Goal: Register for event/course

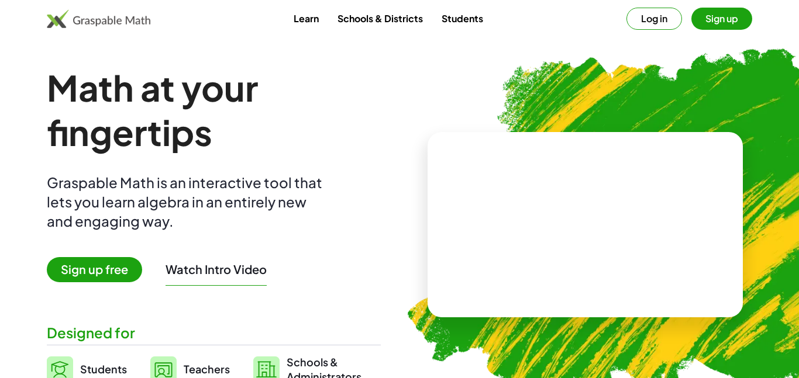
click at [695, 20] on button "Sign up" at bounding box center [721, 19] width 61 height 22
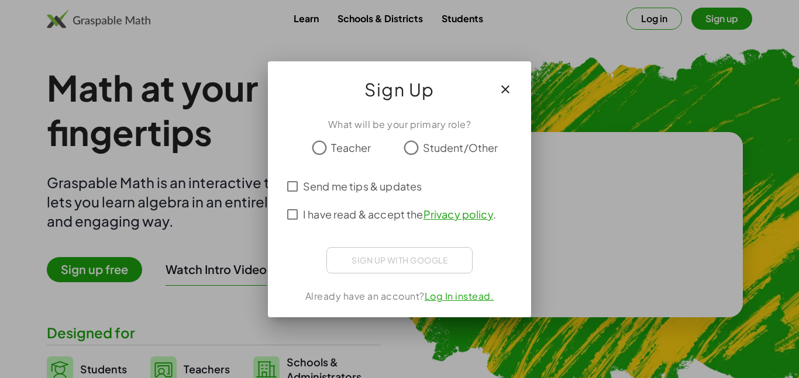
click at [444, 154] on span "Student/Other" at bounding box center [460, 148] width 75 height 16
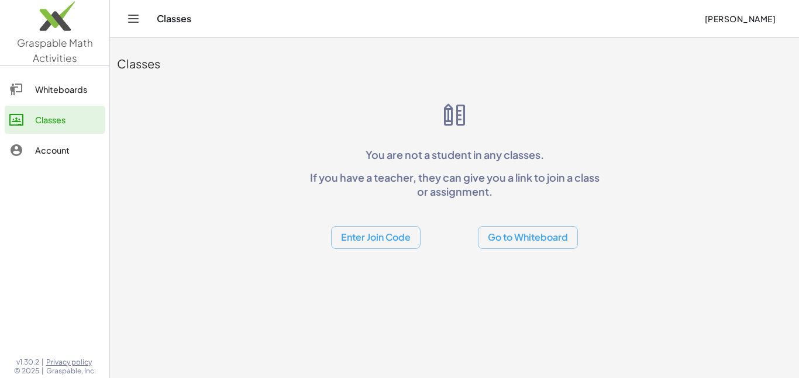
click at [394, 241] on button "Enter Join Code" at bounding box center [375, 237] width 89 height 23
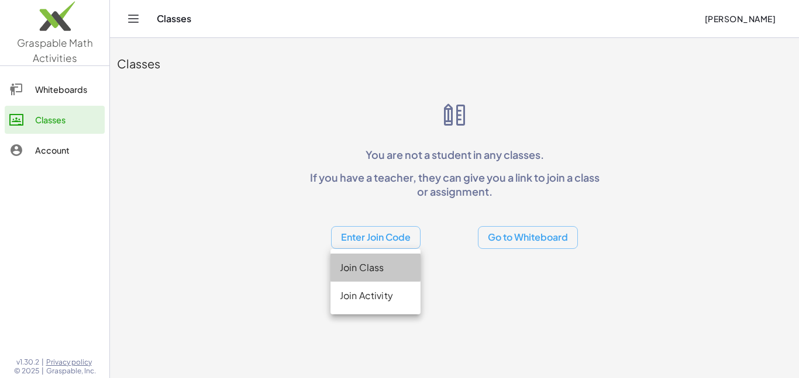
click at [392, 271] on div "Join Class" at bounding box center [375, 268] width 71 height 14
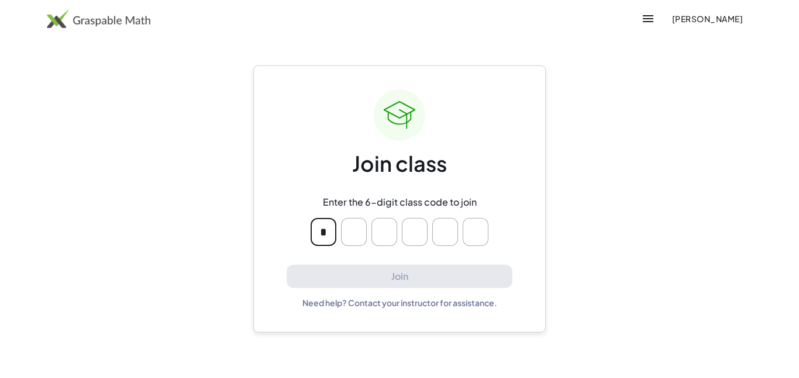
type input "*"
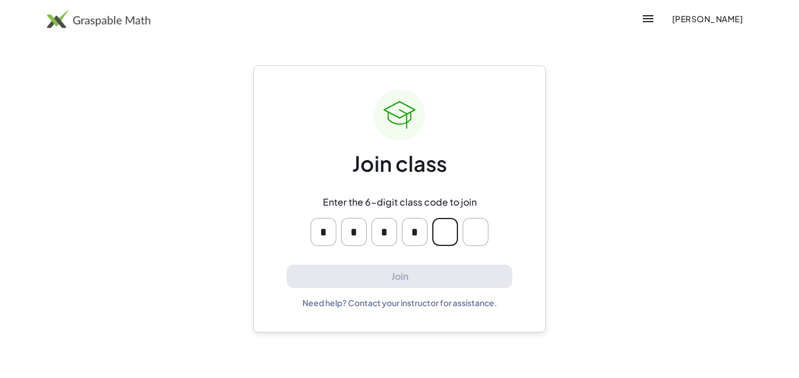
click at [433, 230] on input "Please enter OTP character 5" at bounding box center [445, 232] width 26 height 28
type input "*"
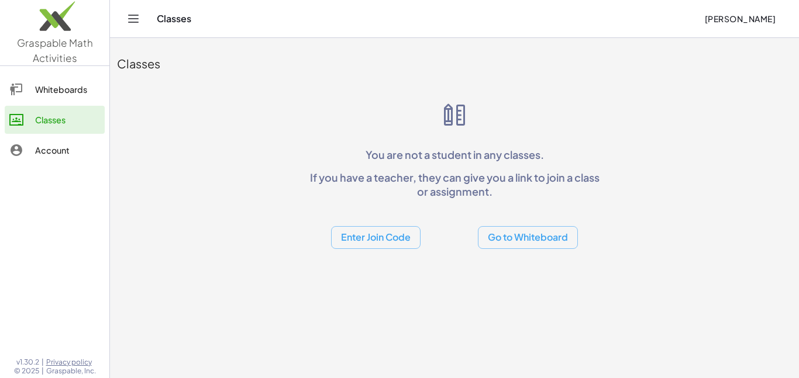
click at [392, 232] on button "Enter Join Code" at bounding box center [375, 237] width 89 height 23
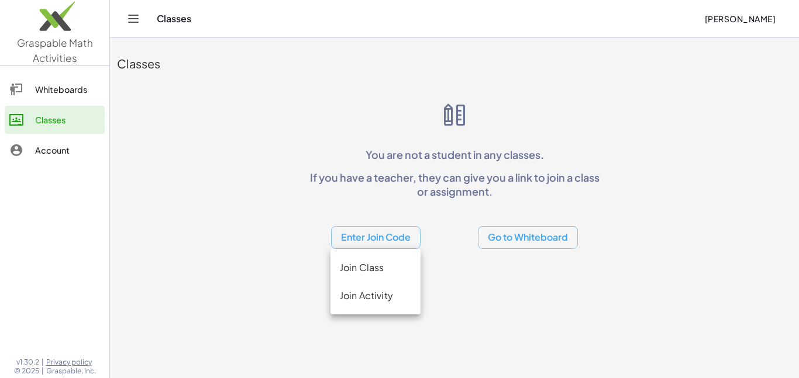
click at [365, 299] on div "Join Activity" at bounding box center [375, 296] width 71 height 14
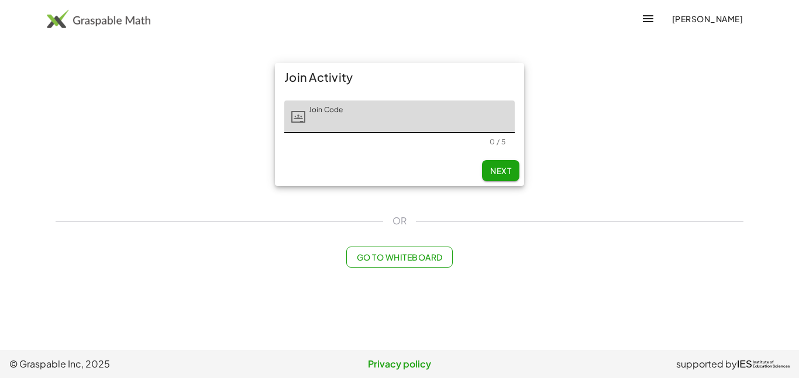
click at [410, 132] on input "Join Code" at bounding box center [409, 117] width 209 height 33
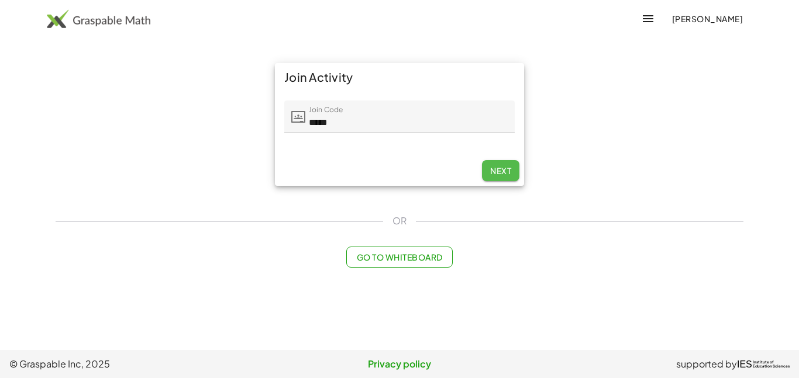
click at [488, 167] on button "Next" at bounding box center [500, 170] width 37 height 21
type input "*****"
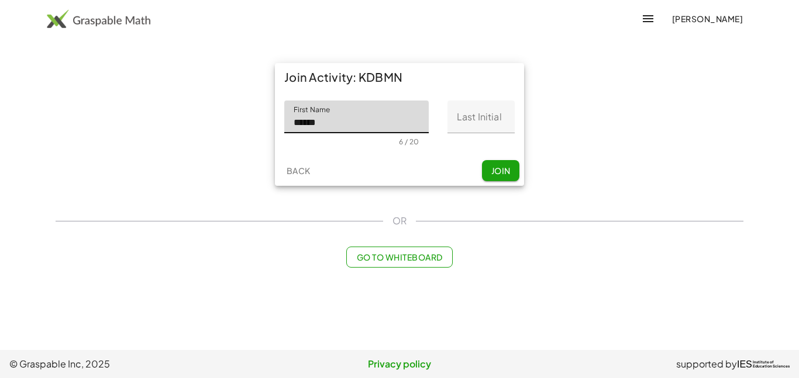
type input "******"
click at [481, 127] on input "Last Initial" at bounding box center [480, 117] width 67 height 33
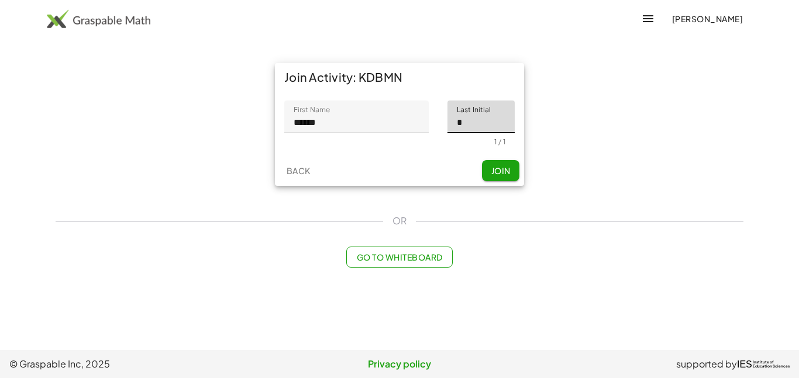
type input "*"
click at [503, 171] on span "Join" at bounding box center [500, 170] width 19 height 11
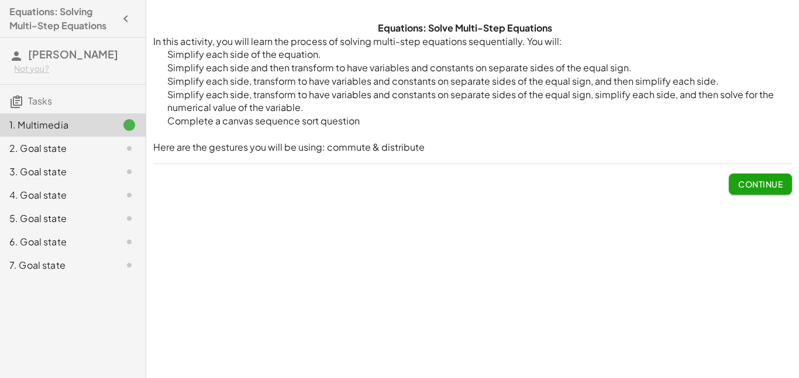
click at [81, 143] on div "2. Goal state" at bounding box center [56, 149] width 94 height 14
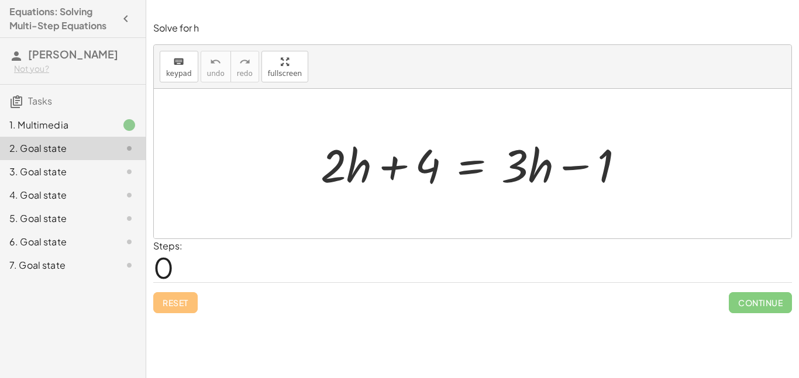
click at [162, 266] on span "0" at bounding box center [163, 268] width 20 height 36
click at [389, 174] on div at bounding box center [477, 164] width 325 height 60
click at [420, 168] on div at bounding box center [477, 164] width 325 height 60
drag, startPoint x: 350, startPoint y: 165, endPoint x: 445, endPoint y: 165, distance: 94.7
click at [445, 165] on div at bounding box center [477, 164] width 325 height 60
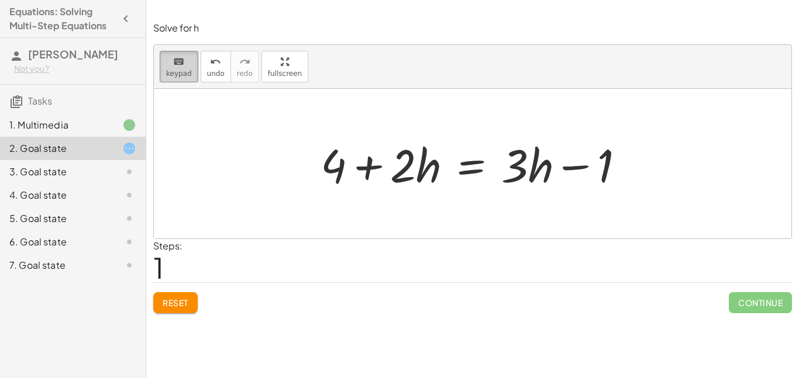
click at [183, 74] on span "keypad" at bounding box center [179, 74] width 26 height 8
click at [330, 173] on div at bounding box center [333, 165] width 26 height 54
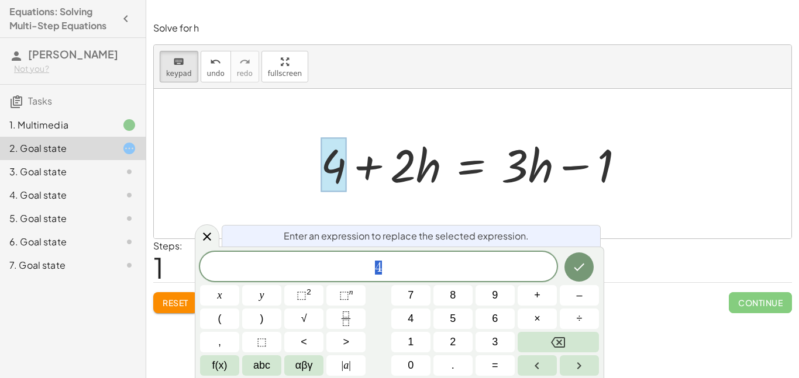
scroll to position [1, 0]
click at [265, 177] on div at bounding box center [472, 164] width 637 height 150
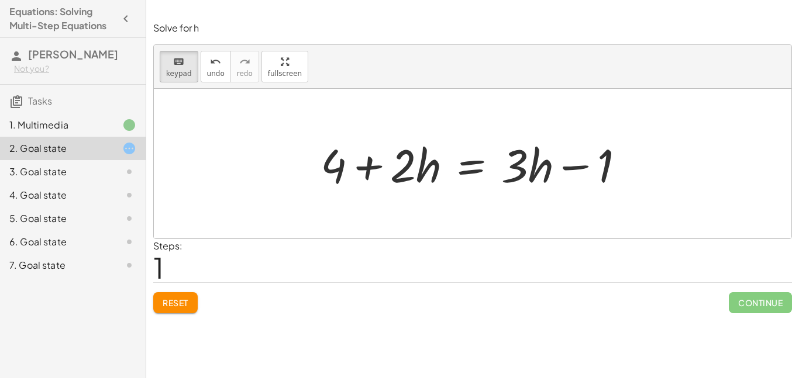
drag, startPoint x: 310, startPoint y: 118, endPoint x: 263, endPoint y: 161, distance: 64.1
click at [263, 161] on div at bounding box center [472, 164] width 637 height 150
drag, startPoint x: 263, startPoint y: 161, endPoint x: 285, endPoint y: 163, distance: 21.7
click at [285, 163] on div at bounding box center [472, 164] width 637 height 150
click at [174, 61] on icon "keyboard" at bounding box center [178, 62] width 11 height 14
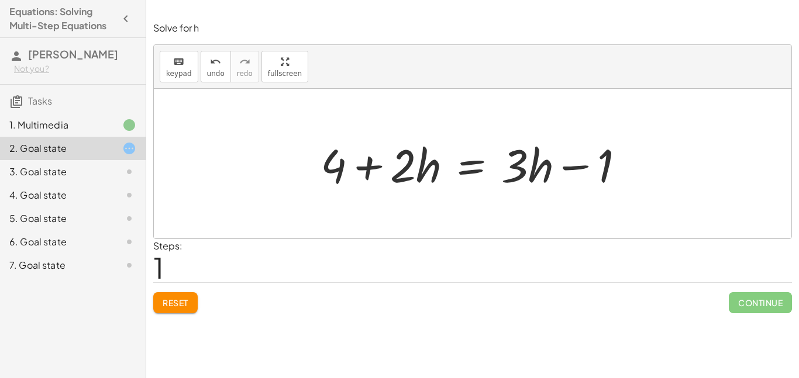
drag, startPoint x: 285, startPoint y: 134, endPoint x: 374, endPoint y: 184, distance: 101.0
click at [374, 184] on div "+ · 2 · h + 4 = + · 3 · h − 1 + · 2 · h + 4 = + · 3 · h − 1" at bounding box center [472, 164] width 637 height 150
click at [372, 183] on div at bounding box center [477, 164] width 325 height 60
click at [177, 298] on span "Reset" at bounding box center [176, 303] width 26 height 11
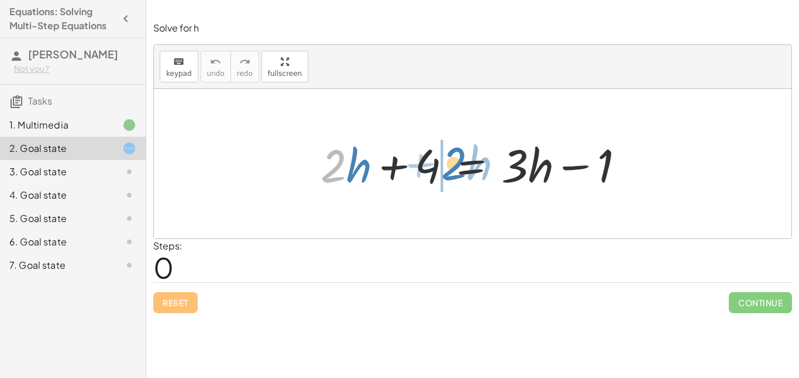
drag, startPoint x: 341, startPoint y: 174, endPoint x: 462, endPoint y: 171, distance: 120.5
click at [462, 171] on div at bounding box center [477, 164] width 325 height 60
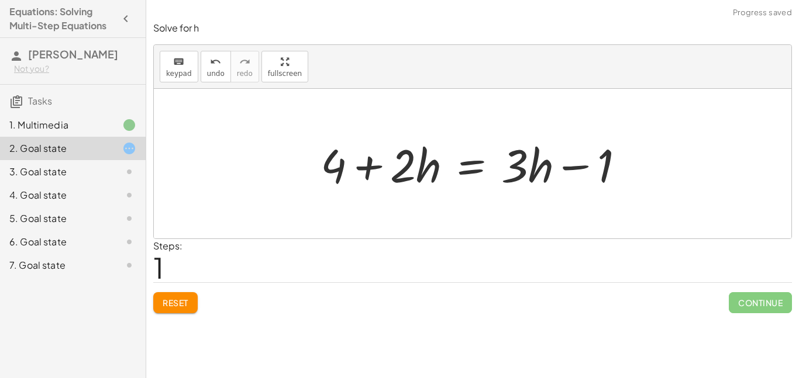
click at [367, 168] on div at bounding box center [477, 164] width 325 height 60
click at [558, 168] on div at bounding box center [477, 164] width 325 height 60
click at [479, 170] on div at bounding box center [477, 164] width 325 height 60
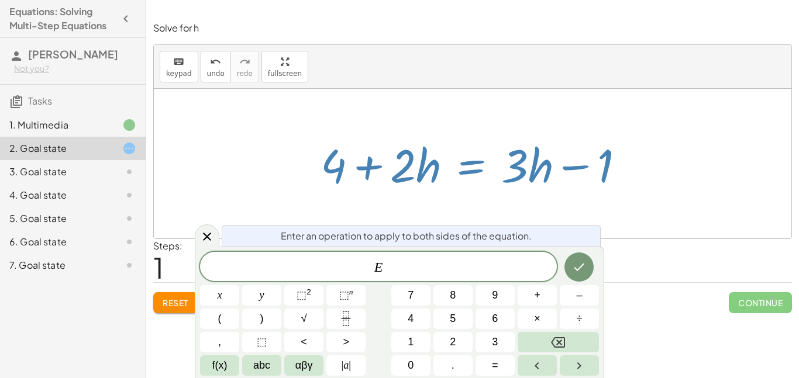
click at [210, 153] on div at bounding box center [472, 164] width 637 height 150
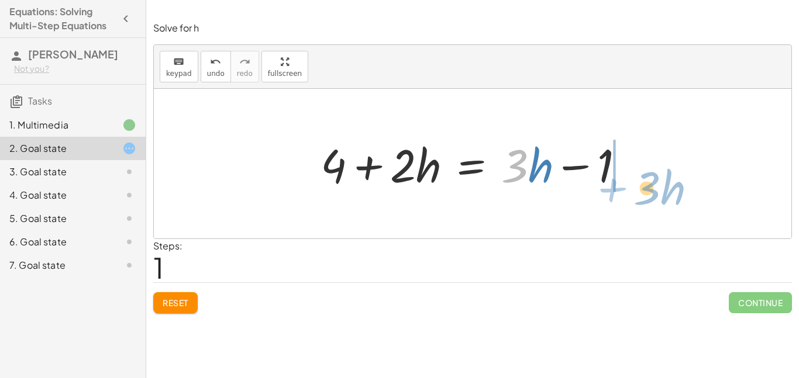
drag, startPoint x: 519, startPoint y: 166, endPoint x: 651, endPoint y: 185, distance: 134.1
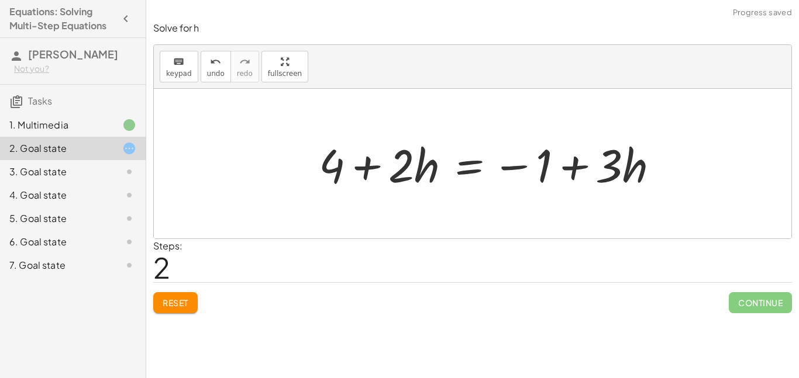
click at [568, 164] on div at bounding box center [493, 164] width 361 height 60
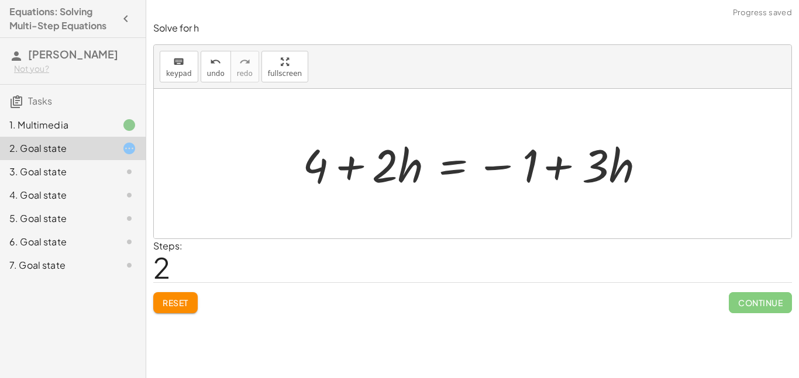
click at [561, 167] on div at bounding box center [476, 164] width 361 height 60
click at [193, 304] on button "Reset" at bounding box center [175, 302] width 44 height 21
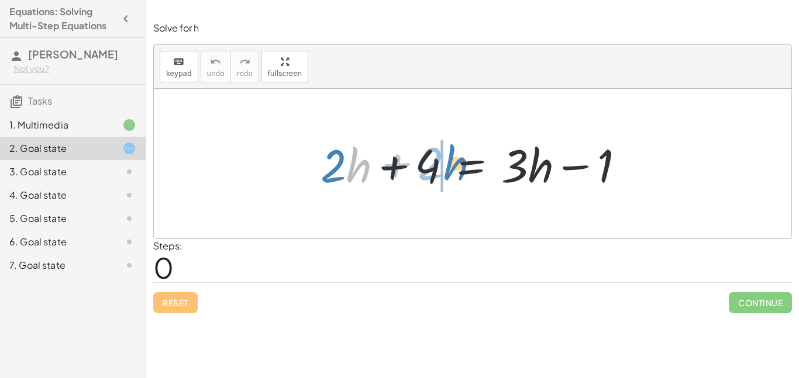
drag, startPoint x: 361, startPoint y: 164, endPoint x: 458, endPoint y: 162, distance: 97.7
click at [458, 162] on div at bounding box center [477, 164] width 325 height 60
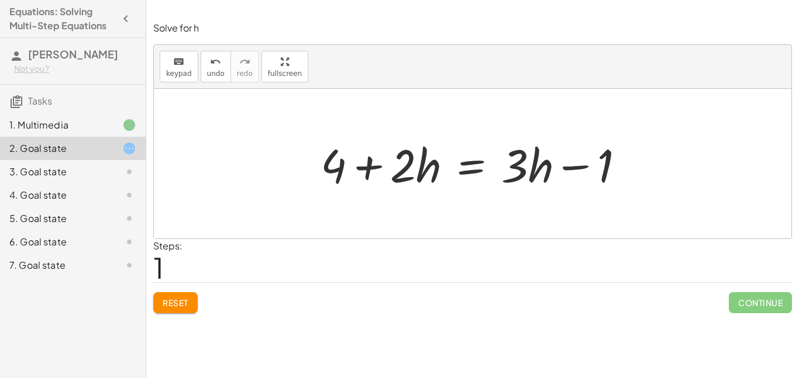
click at [369, 171] on div at bounding box center [477, 164] width 325 height 60
click at [559, 171] on div at bounding box center [477, 164] width 325 height 60
click at [564, 174] on div at bounding box center [477, 164] width 325 height 60
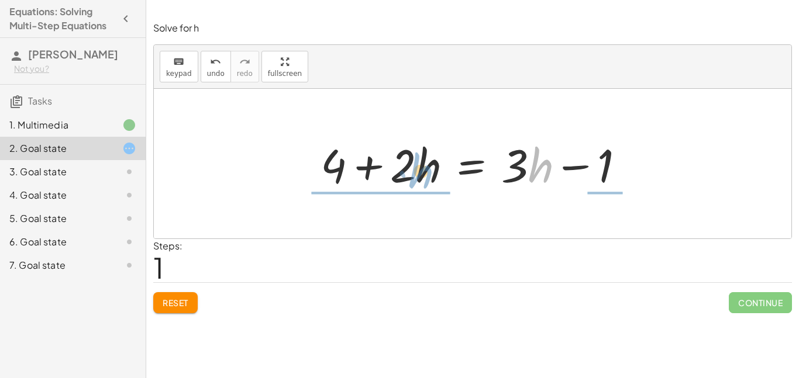
drag, startPoint x: 532, startPoint y: 165, endPoint x: 410, endPoint y: 170, distance: 121.1
click at [410, 170] on div at bounding box center [477, 164] width 325 height 60
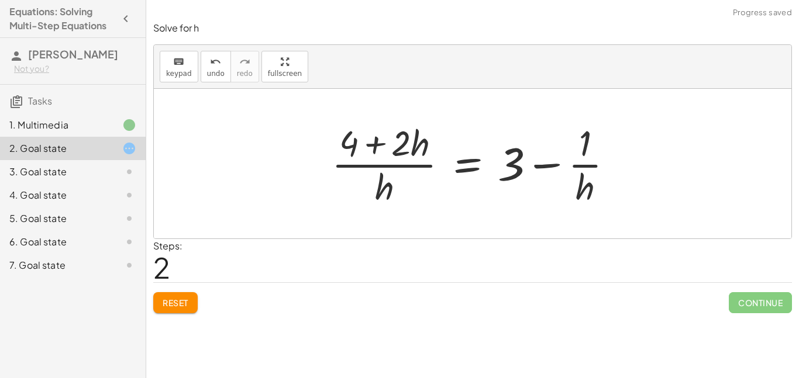
click at [532, 167] on div at bounding box center [477, 164] width 303 height 90
click at [541, 167] on div at bounding box center [477, 164] width 303 height 90
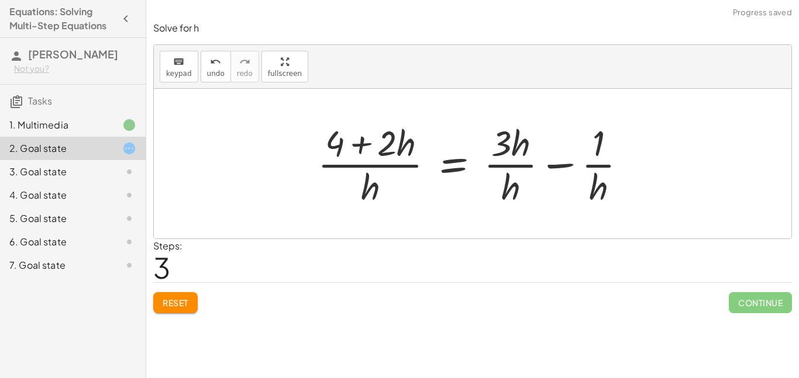
click at [567, 168] on div at bounding box center [477, 164] width 330 height 90
click at [567, 168] on div at bounding box center [460, 164] width 297 height 90
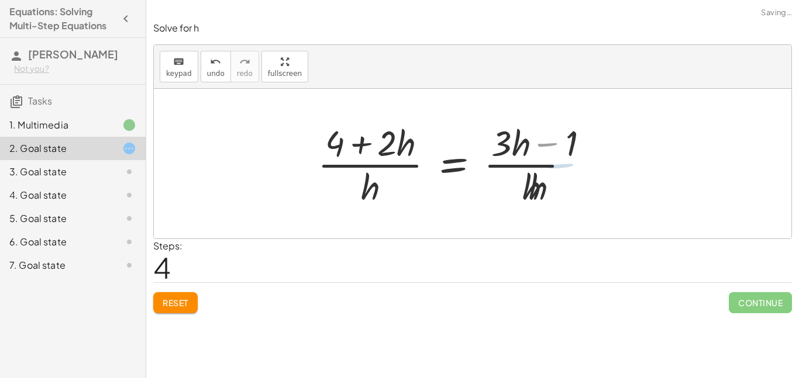
click at [567, 168] on div at bounding box center [460, 164] width 297 height 90
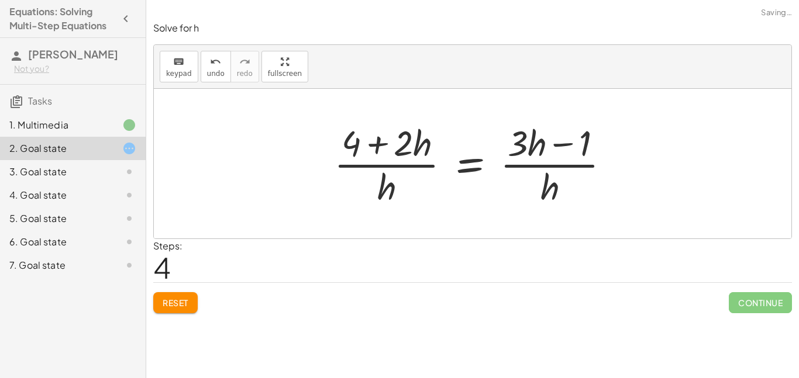
click at [553, 149] on div at bounding box center [476, 164] width 297 height 90
click at [377, 163] on div at bounding box center [476, 164] width 297 height 90
click at [361, 140] on div at bounding box center [476, 164] width 297 height 90
click at [367, 141] on div at bounding box center [476, 164] width 297 height 90
click at [373, 146] on div at bounding box center [476, 164] width 297 height 90
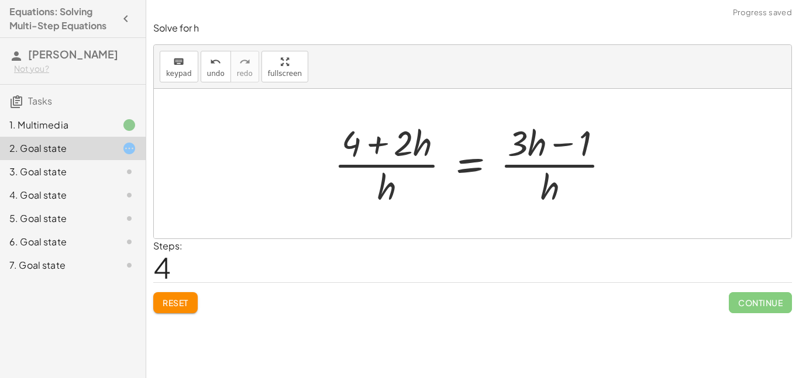
click at [382, 178] on div at bounding box center [476, 164] width 297 height 90
click at [175, 306] on span "Reset" at bounding box center [176, 303] width 26 height 11
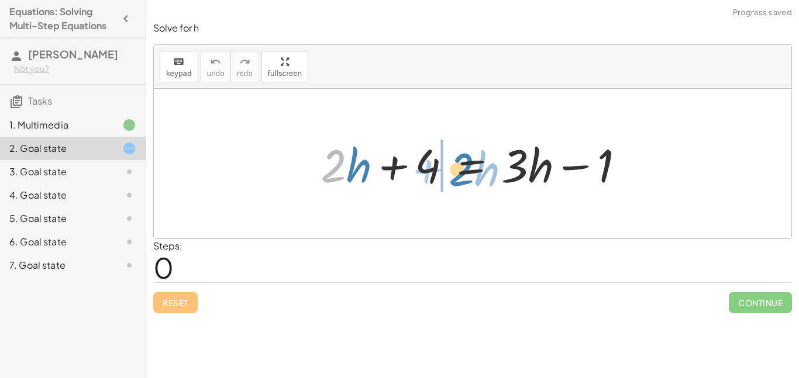
drag, startPoint x: 345, startPoint y: 165, endPoint x: 479, endPoint y: 167, distance: 133.9
click at [479, 167] on div at bounding box center [477, 164] width 325 height 60
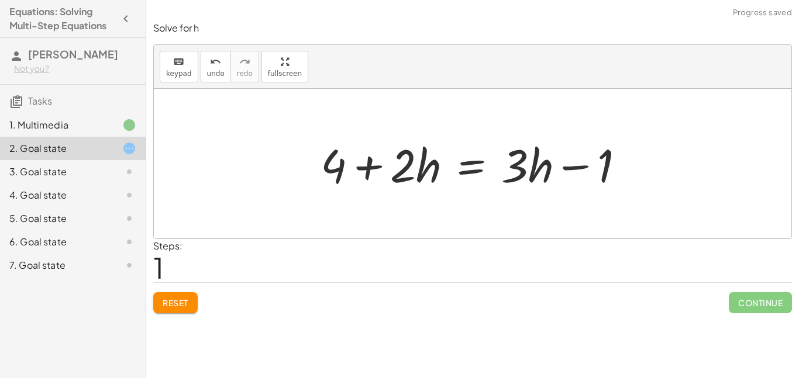
click at [184, 309] on button "Reset" at bounding box center [175, 302] width 44 height 21
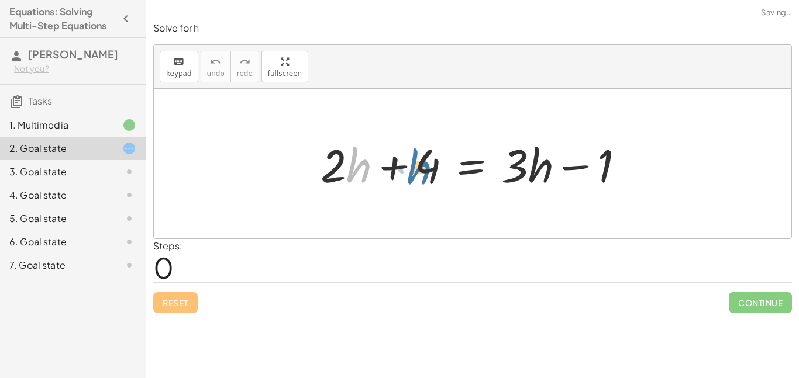
drag, startPoint x: 353, startPoint y: 151, endPoint x: 412, endPoint y: 151, distance: 59.6
click at [412, 151] on div at bounding box center [477, 164] width 325 height 60
click at [357, 170] on div at bounding box center [477, 164] width 325 height 60
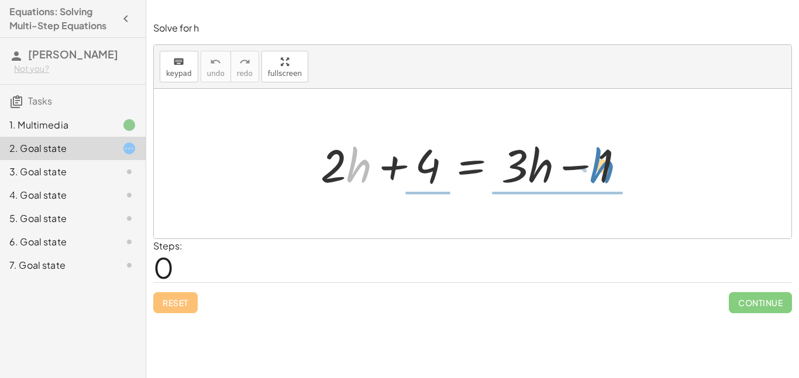
drag, startPoint x: 357, startPoint y: 170, endPoint x: 599, endPoint y: 170, distance: 242.7
click at [599, 170] on div at bounding box center [477, 164] width 325 height 60
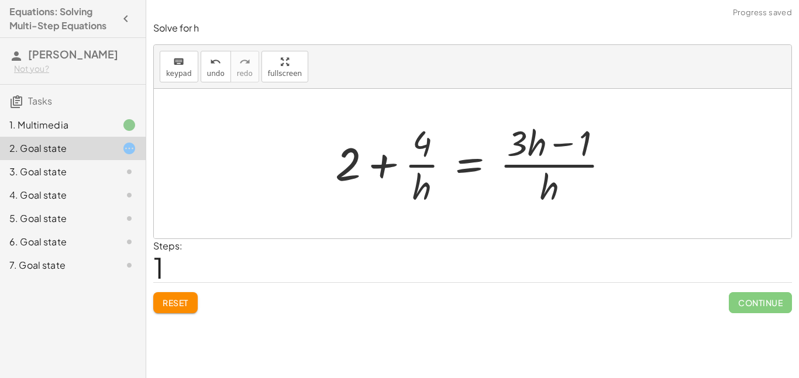
click at [554, 154] on div at bounding box center [477, 164] width 296 height 90
drag, startPoint x: 347, startPoint y: 174, endPoint x: 440, endPoint y: 175, distance: 93.0
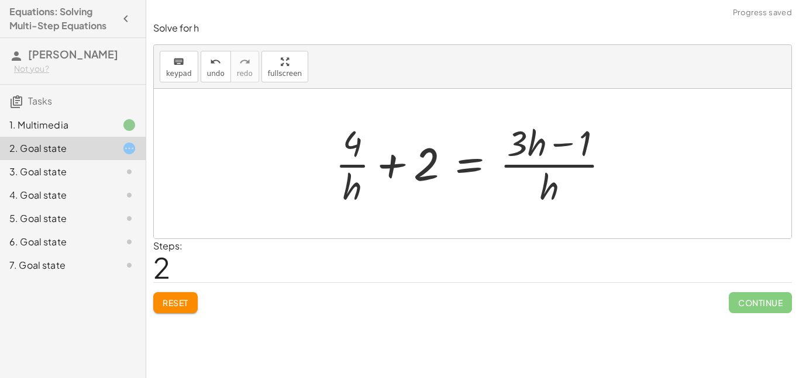
click at [402, 171] on div at bounding box center [477, 164] width 296 height 90
click at [390, 164] on div at bounding box center [477, 164] width 296 height 90
click at [198, 301] on div "Reset Continue" at bounding box center [472, 297] width 639 height 31
click at [91, 261] on div "7. Goal state" at bounding box center [56, 265] width 94 height 14
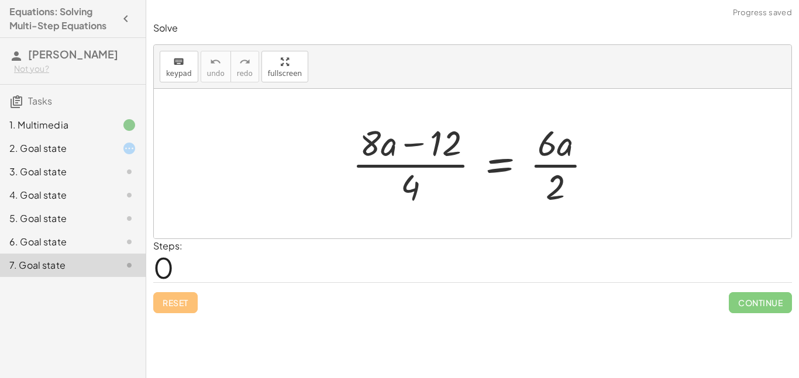
click at [87, 184] on div "2. Goal state" at bounding box center [73, 195] width 146 height 23
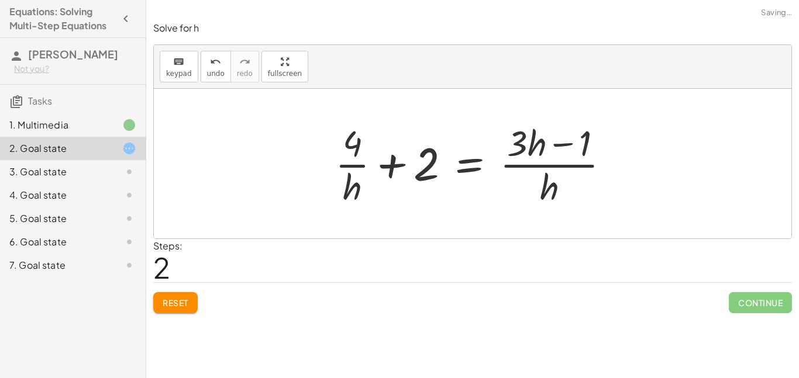
click at [132, 145] on icon at bounding box center [129, 149] width 14 height 14
click at [181, 296] on button "Reset" at bounding box center [175, 302] width 44 height 21
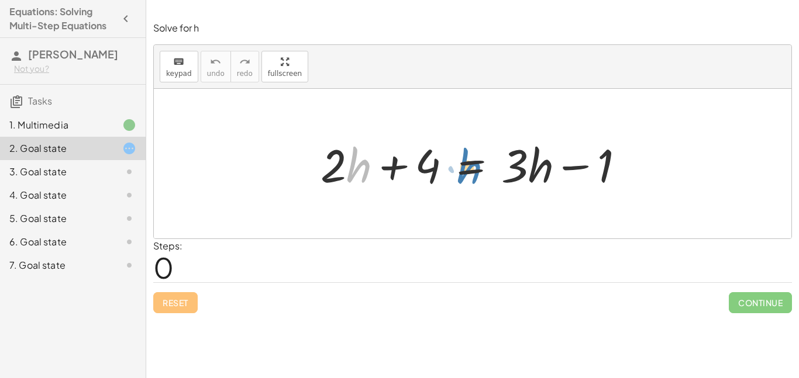
drag, startPoint x: 356, startPoint y: 172, endPoint x: 463, endPoint y: 170, distance: 107.0
click at [463, 170] on div at bounding box center [477, 164] width 325 height 60
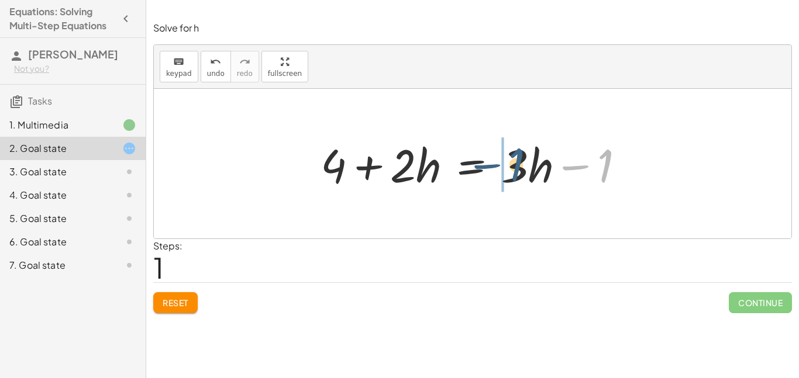
drag, startPoint x: 608, startPoint y: 167, endPoint x: 524, endPoint y: 168, distance: 83.6
click at [524, 168] on div at bounding box center [477, 164] width 325 height 60
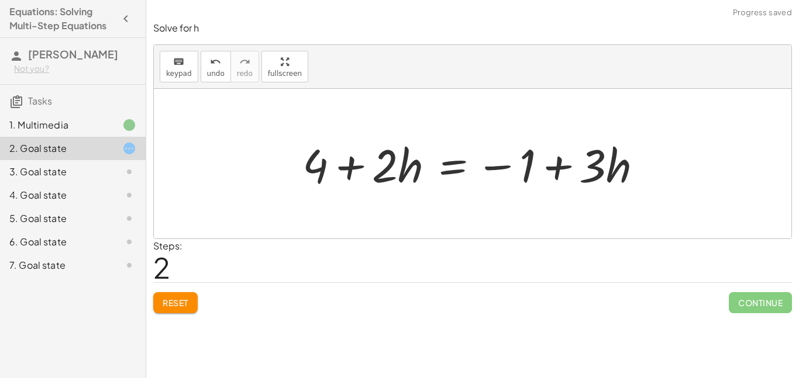
click at [180, 301] on span "Reset" at bounding box center [176, 303] width 26 height 11
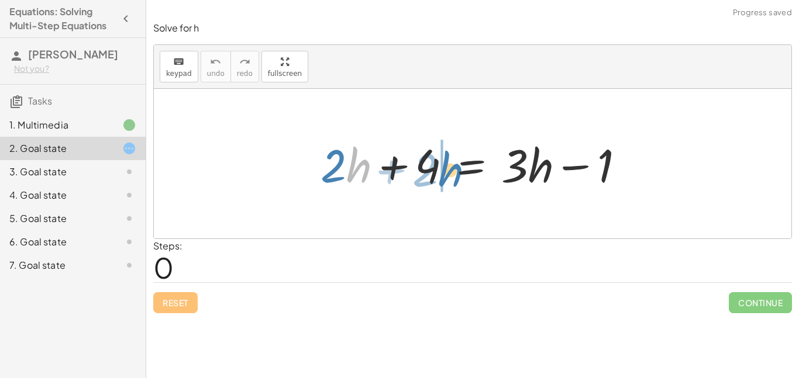
drag, startPoint x: 358, startPoint y: 167, endPoint x: 450, endPoint y: 171, distance: 91.9
click at [450, 171] on div at bounding box center [477, 164] width 325 height 60
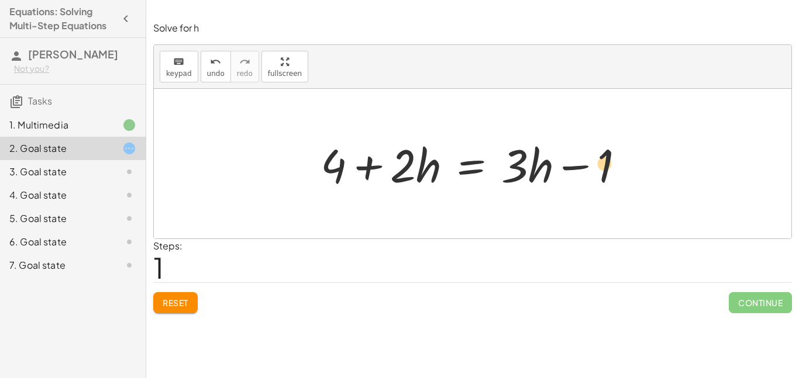
drag, startPoint x: 525, startPoint y: 163, endPoint x: 614, endPoint y: 160, distance: 89.5
click at [614, 160] on div at bounding box center [477, 164] width 325 height 60
drag, startPoint x: 406, startPoint y: 165, endPoint x: 344, endPoint y: 162, distance: 62.7
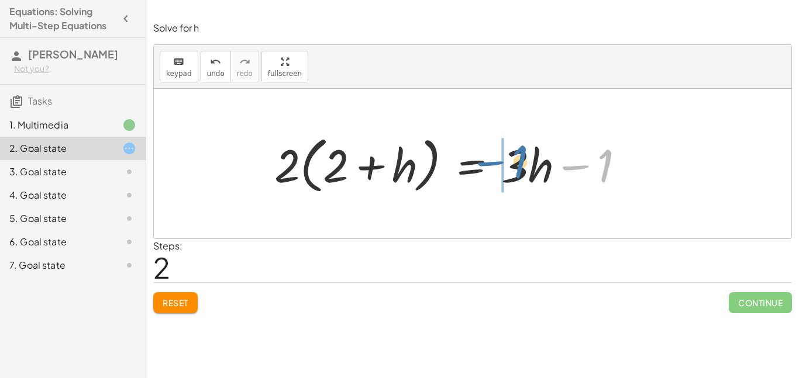
drag, startPoint x: 612, startPoint y: 177, endPoint x: 526, endPoint y: 172, distance: 86.6
click at [526, 172] on div at bounding box center [453, 163] width 371 height 67
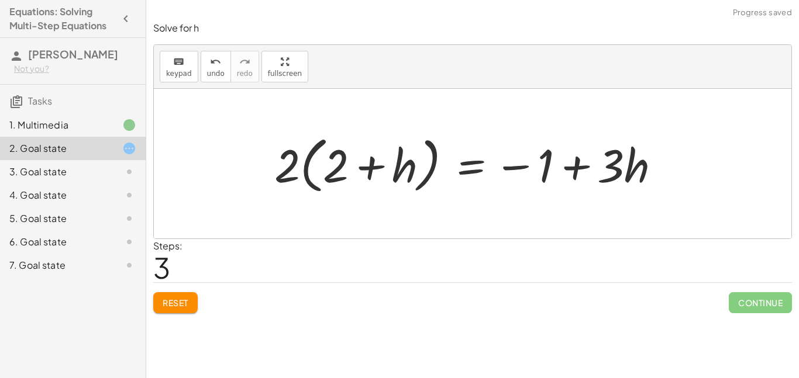
click at [163, 304] on span "Reset" at bounding box center [176, 303] width 26 height 11
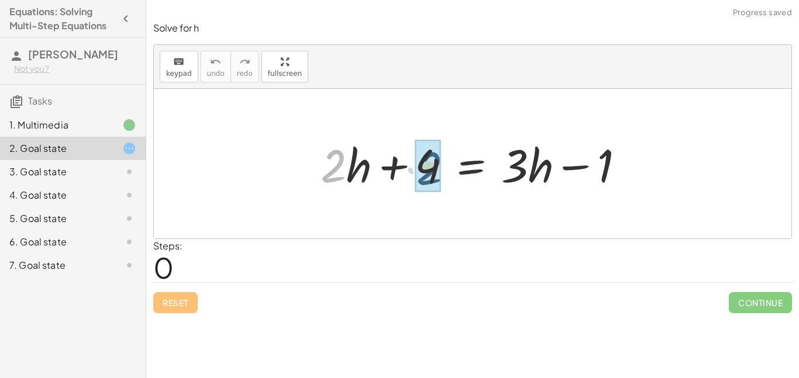
drag, startPoint x: 336, startPoint y: 179, endPoint x: 434, endPoint y: 181, distance: 97.7
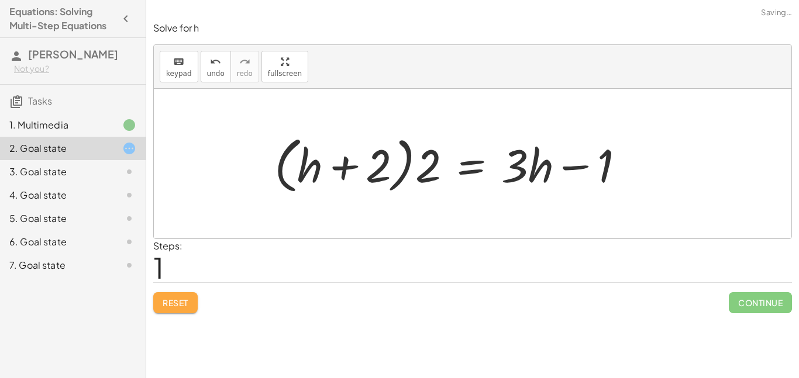
click at [192, 303] on button "Reset" at bounding box center [175, 302] width 44 height 21
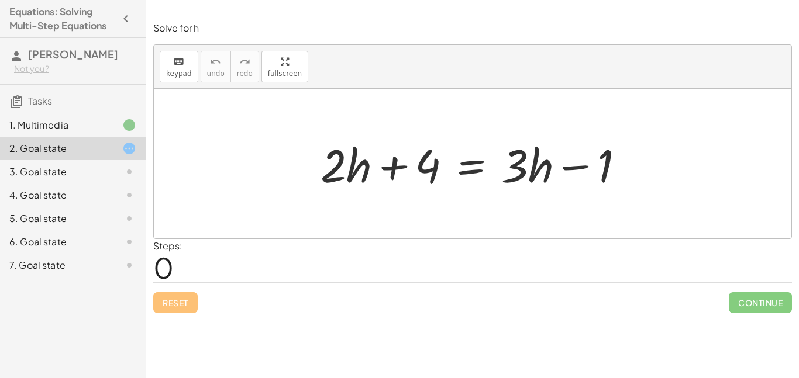
click at [45, 230] on div "4. Goal state" at bounding box center [73, 241] width 146 height 23
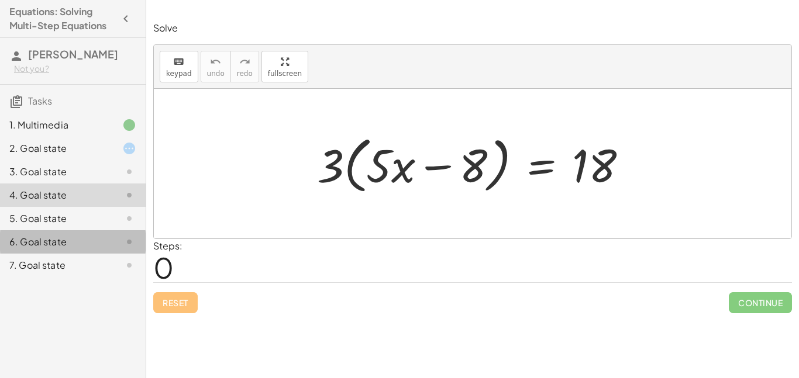
click at [113, 232] on div "6. Goal state" at bounding box center [73, 241] width 146 height 23
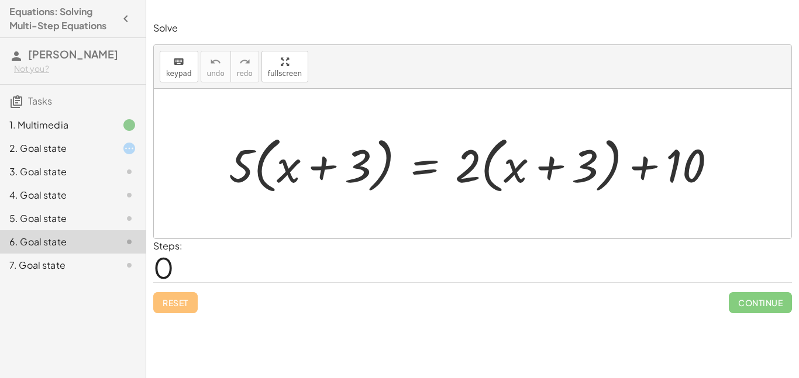
click at [79, 268] on div "7. Goal state" at bounding box center [56, 265] width 94 height 14
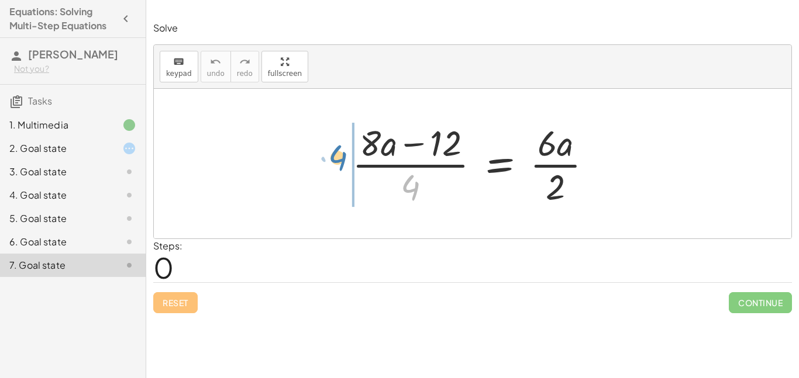
drag, startPoint x: 409, startPoint y: 186, endPoint x: 337, endPoint y: 157, distance: 77.4
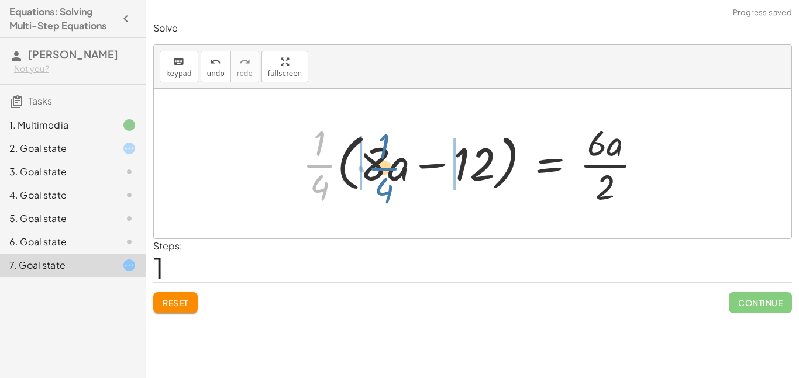
drag, startPoint x: 325, startPoint y: 157, endPoint x: 389, endPoint y: 159, distance: 64.4
click at [389, 159] on div at bounding box center [476, 164] width 360 height 90
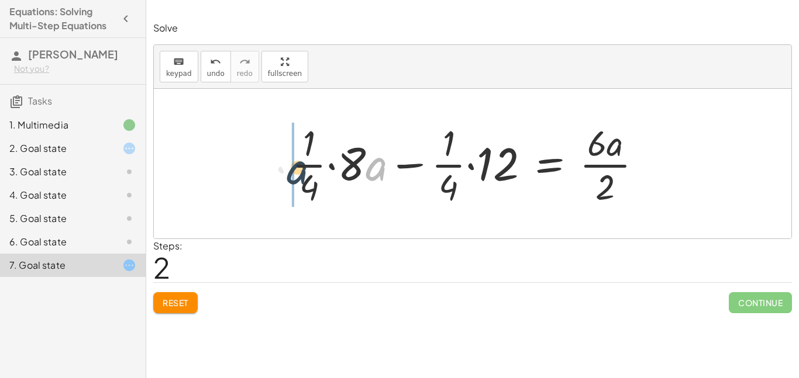
drag, startPoint x: 369, startPoint y: 159, endPoint x: 288, endPoint y: 163, distance: 80.8
click at [288, 163] on div at bounding box center [471, 164] width 371 height 90
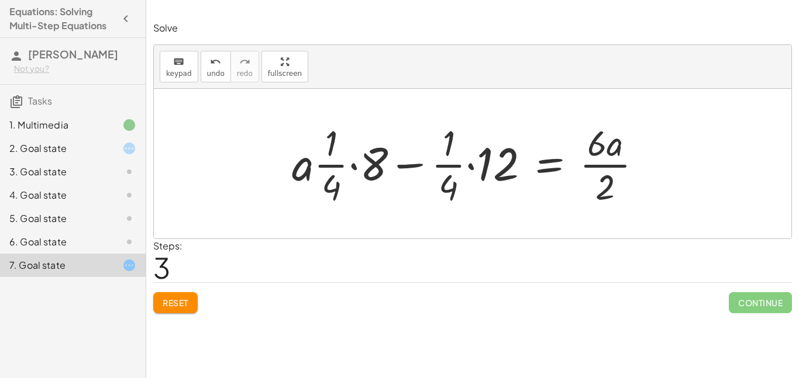
click at [170, 299] on span "Reset" at bounding box center [176, 303] width 26 height 11
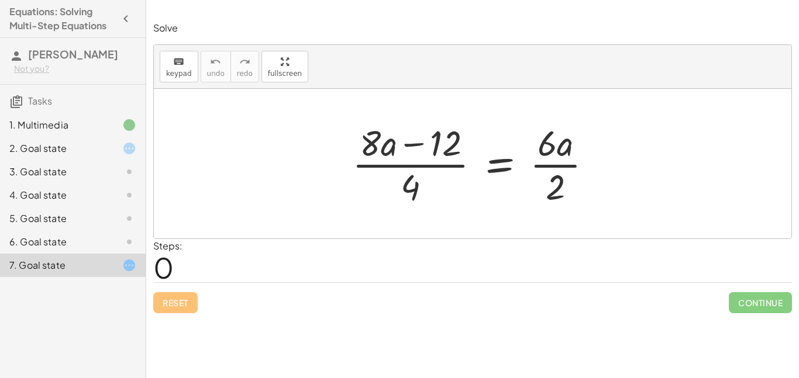
click at [57, 151] on div "2. Goal state" at bounding box center [56, 149] width 94 height 14
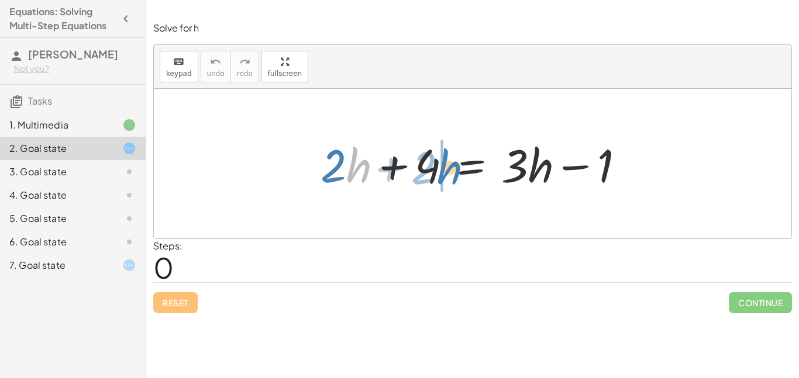
drag, startPoint x: 356, startPoint y: 166, endPoint x: 448, endPoint y: 166, distance: 92.4
click at [448, 166] on div at bounding box center [477, 164] width 325 height 60
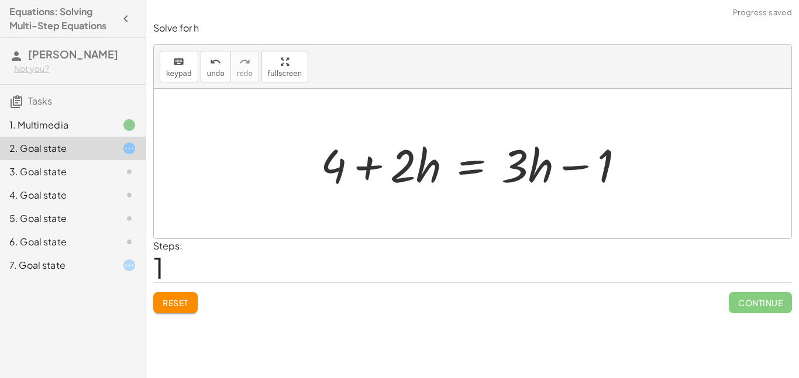
click at [175, 302] on span "Reset" at bounding box center [176, 303] width 26 height 11
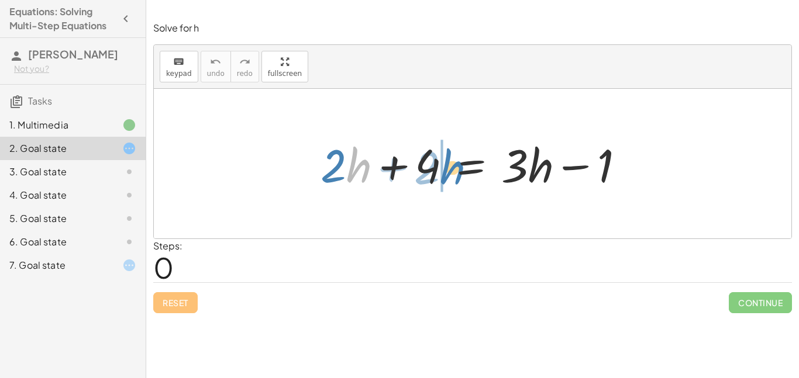
drag, startPoint x: 360, startPoint y: 159, endPoint x: 456, endPoint y: 161, distance: 95.3
click at [456, 161] on div at bounding box center [477, 164] width 325 height 60
